Goal: Transaction & Acquisition: Purchase product/service

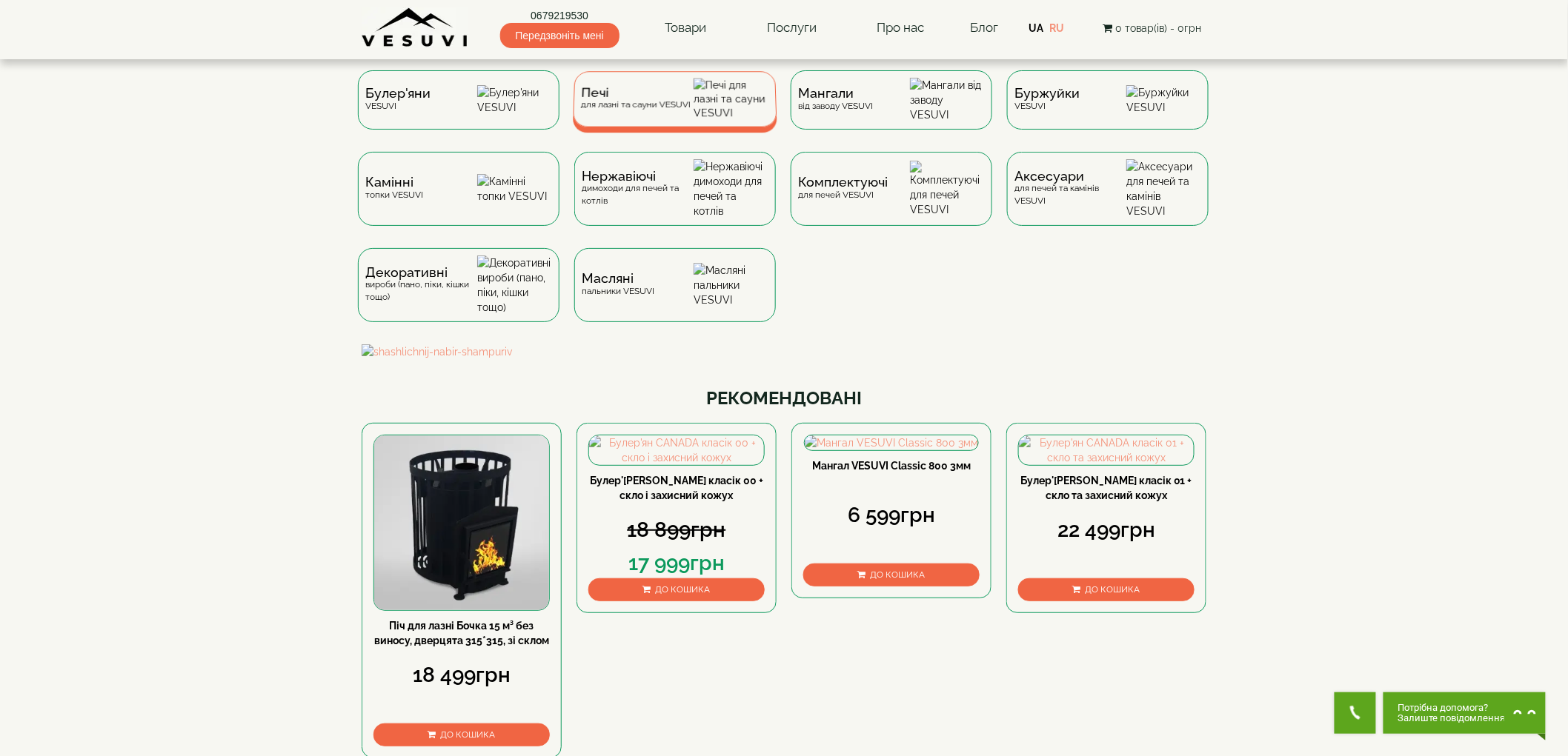
click at [646, 122] on div "Печі для лазні та сауни VESUVI" at bounding box center [674, 99] width 205 height 56
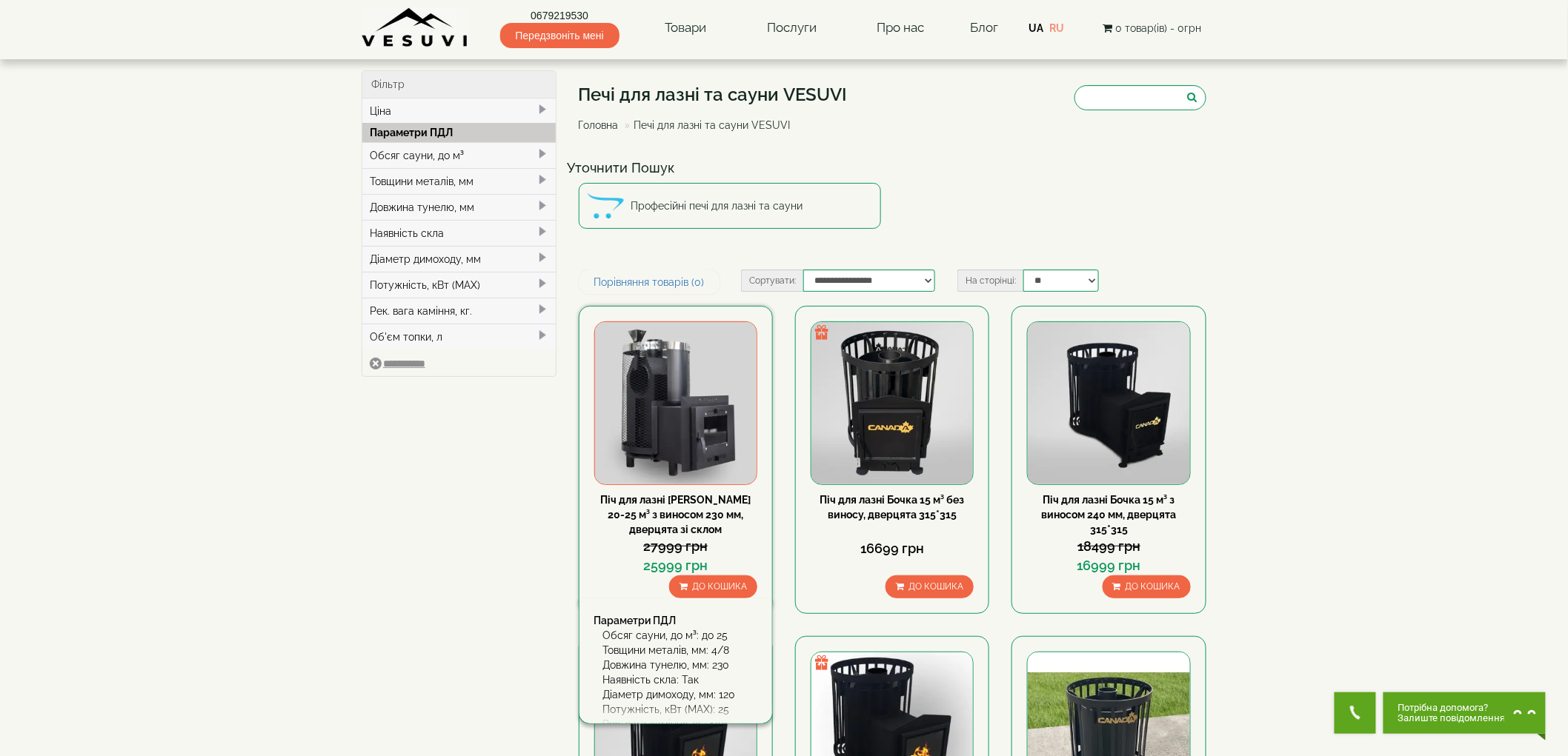
click at [677, 357] on img at bounding box center [675, 403] width 161 height 161
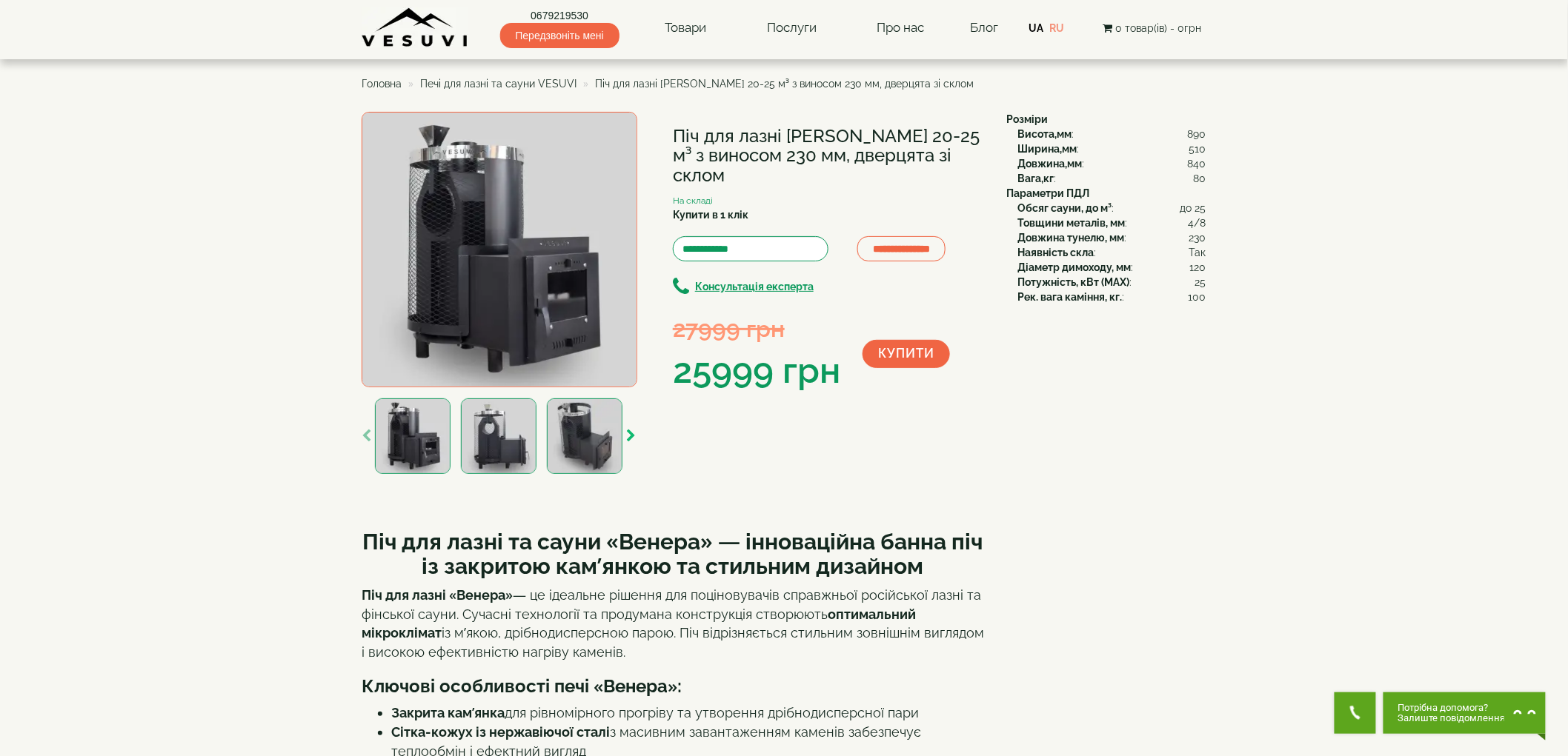
click at [631, 437] on icon "button" at bounding box center [631, 436] width 10 height 13
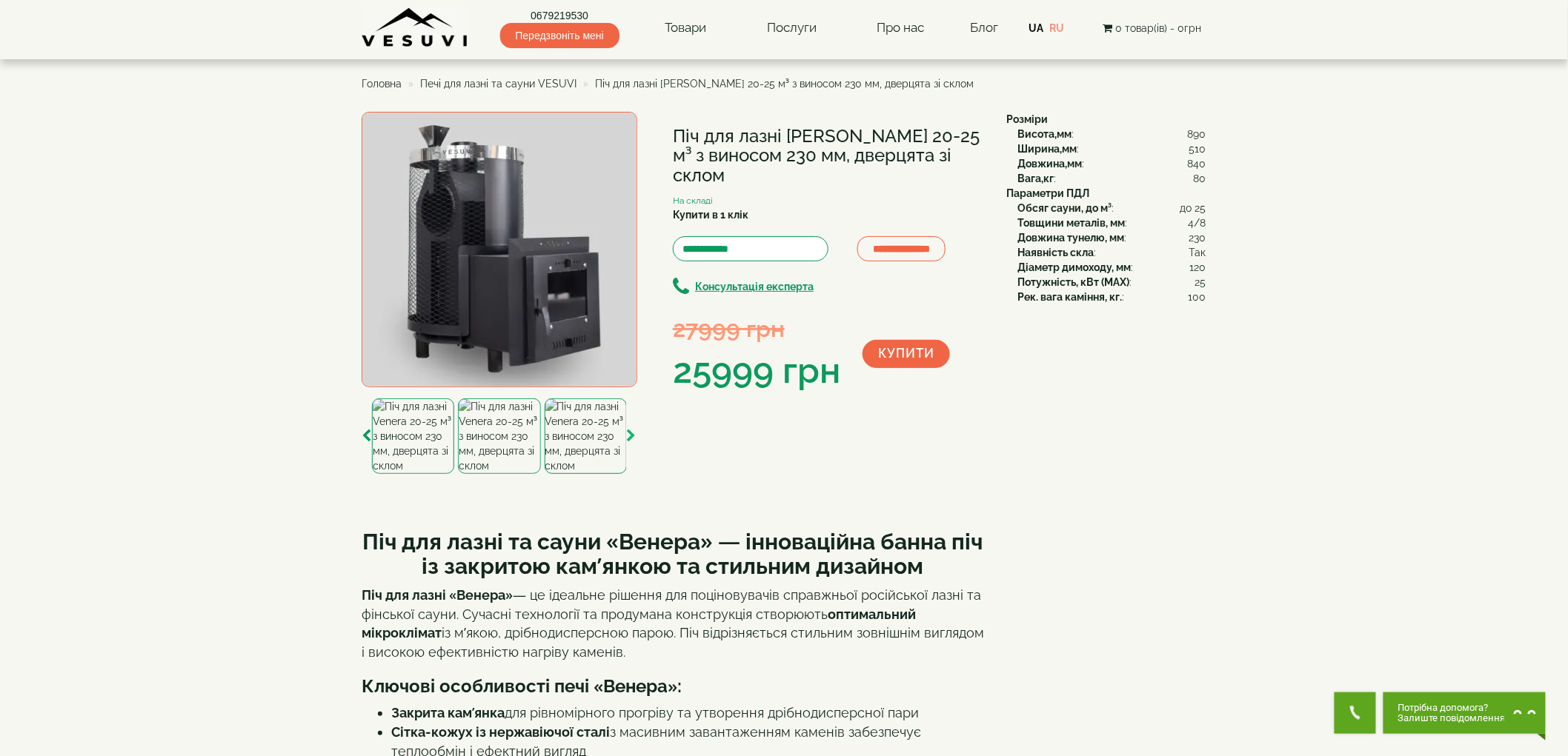
click at [631, 437] on icon "button" at bounding box center [631, 436] width 10 height 13
click at [630, 437] on icon "button" at bounding box center [631, 436] width 10 height 13
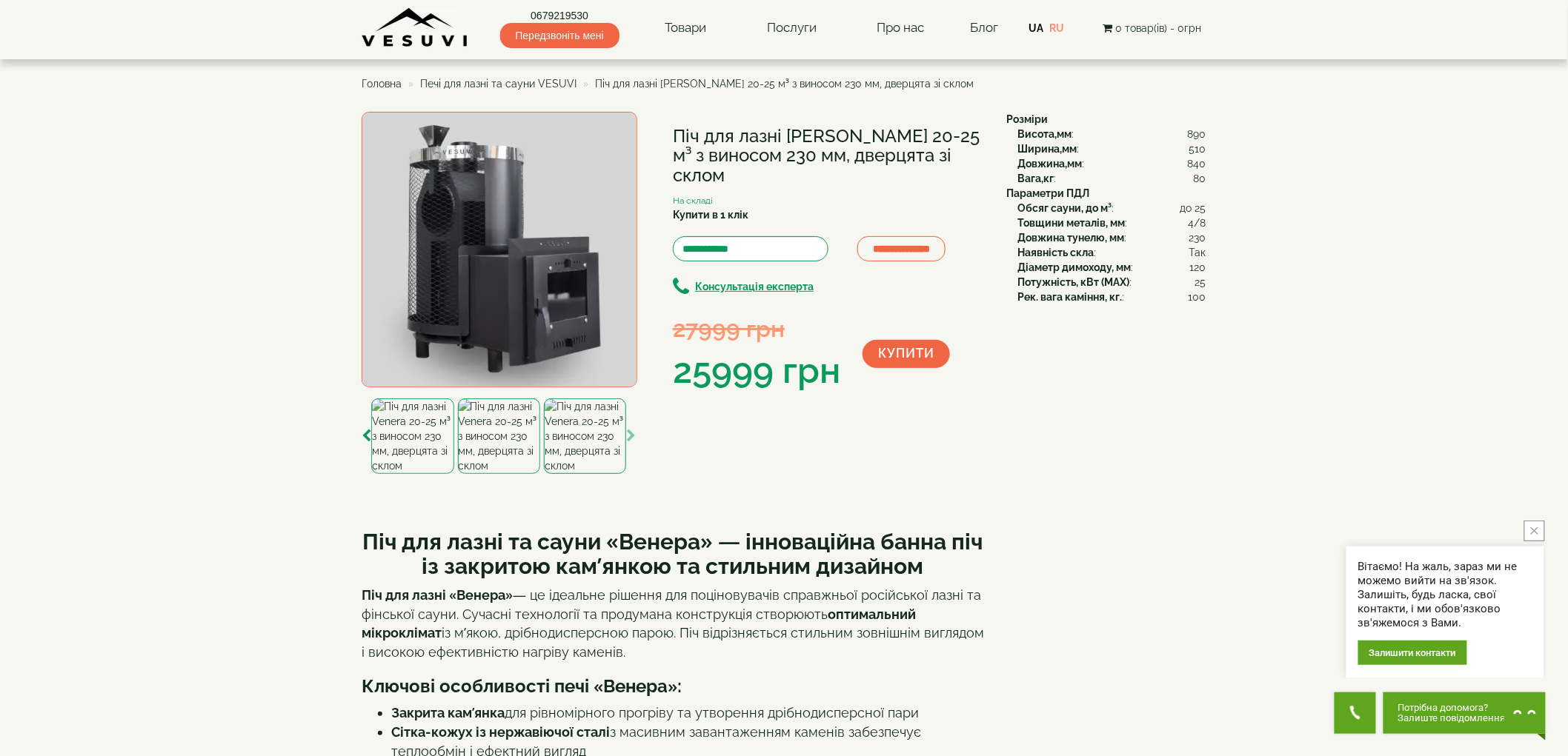
click at [633, 434] on icon "button" at bounding box center [631, 436] width 10 height 13
click at [625, 440] on div at bounding box center [585, 436] width 82 height 76
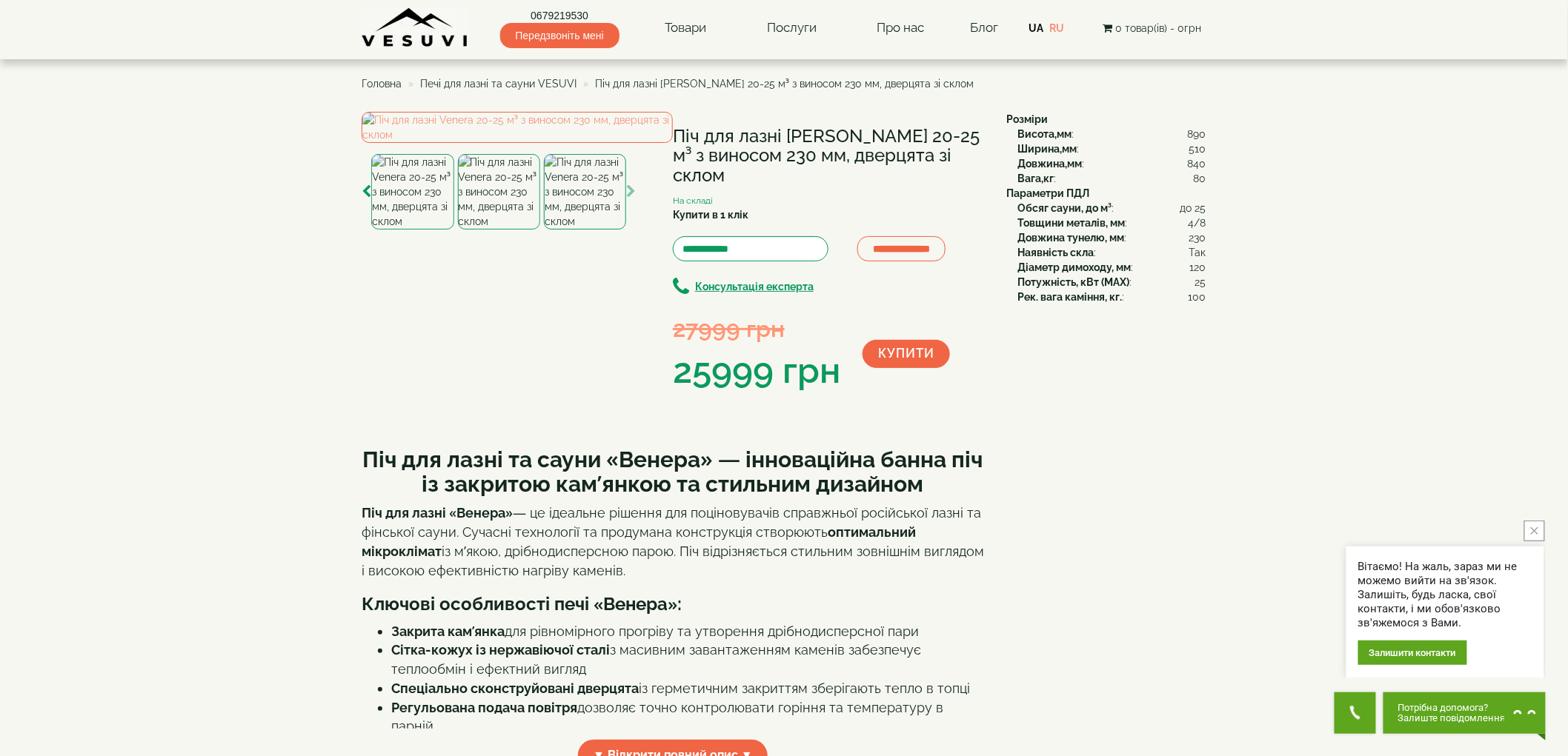
click at [631, 198] on icon "button" at bounding box center [631, 191] width 10 height 13
click at [587, 229] on img at bounding box center [585, 191] width 82 height 76
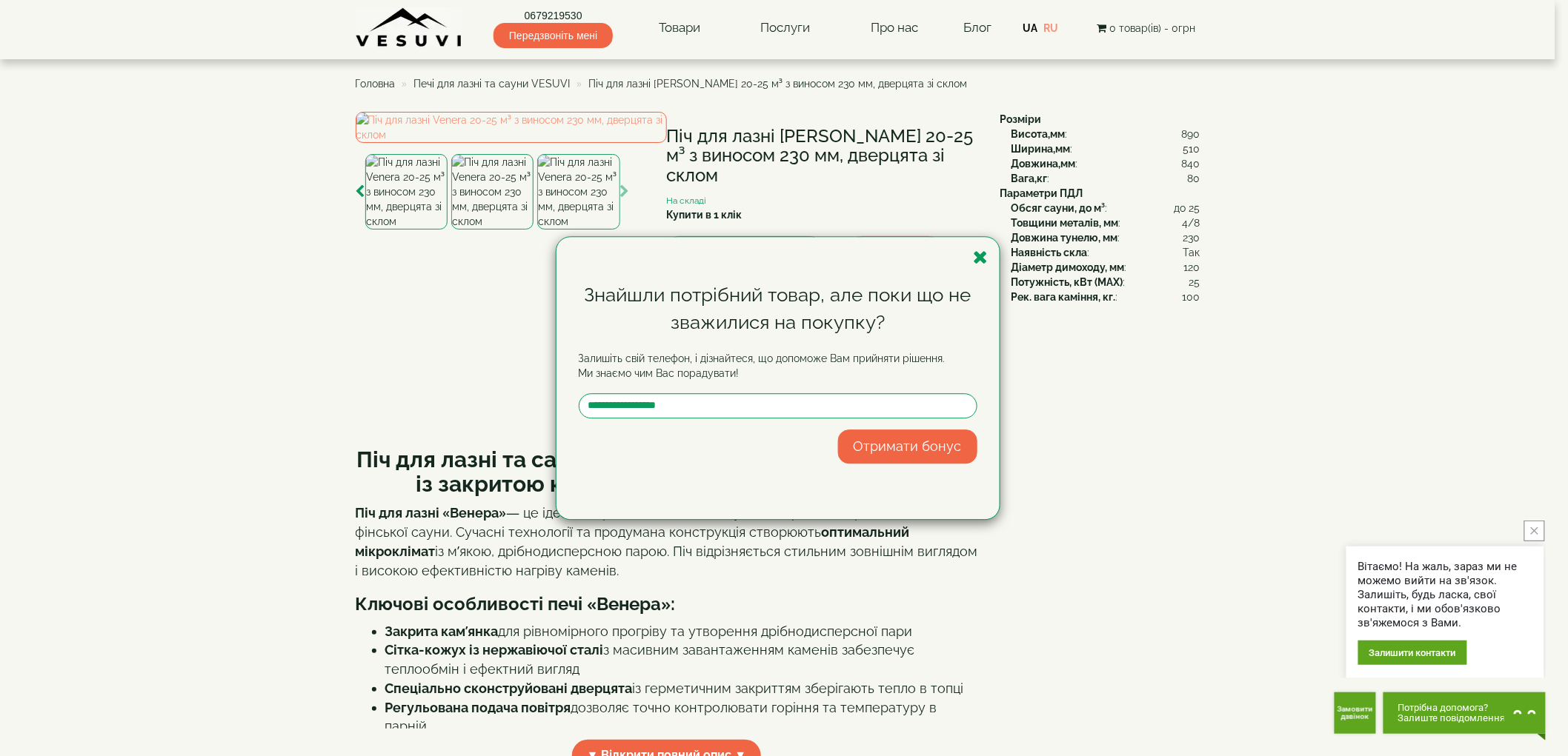
click at [1319, 60] on div "Знайшли потрібний товар, але поки що не зважилися на покупку? Залишіть свій тел…" at bounding box center [784, 378] width 1568 height 756
